Goal: Task Accomplishment & Management: Use online tool/utility

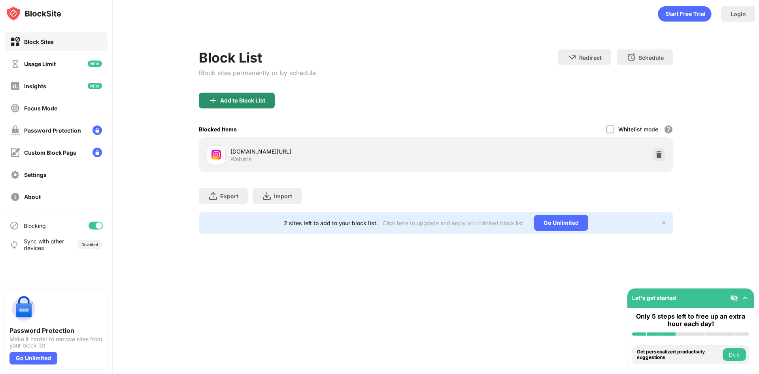
click at [254, 96] on div "Add to Block List" at bounding box center [237, 101] width 76 height 16
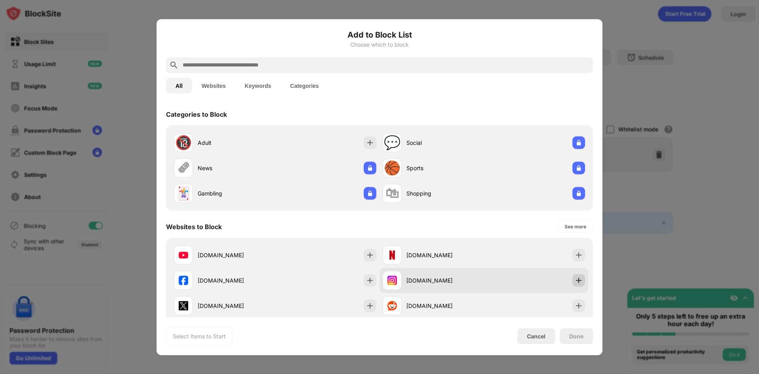
click at [577, 282] on img at bounding box center [579, 280] width 8 height 8
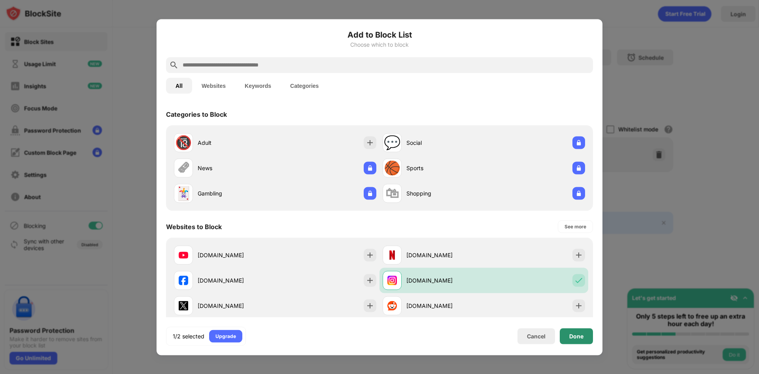
click at [574, 337] on div "Done" at bounding box center [576, 336] width 14 height 6
